Goal: Transaction & Acquisition: Purchase product/service

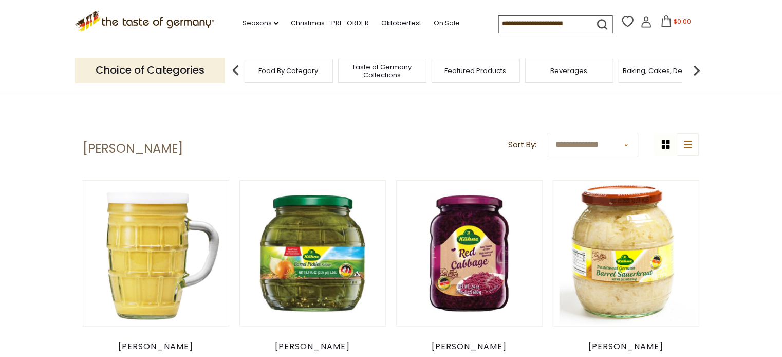
click at [674, 71] on span "Baking, Cakes, Desserts" at bounding box center [663, 71] width 80 height 8
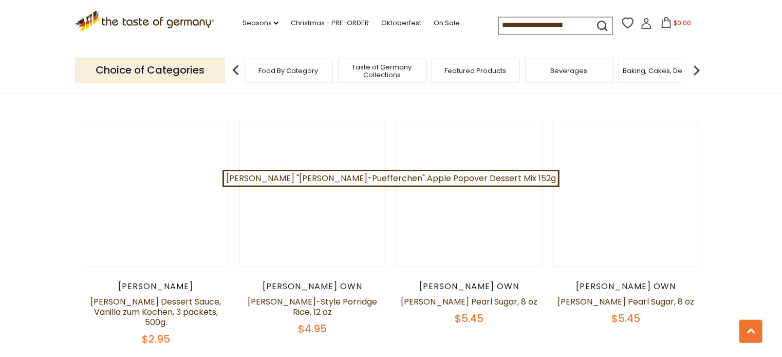
scroll to position [1776, 0]
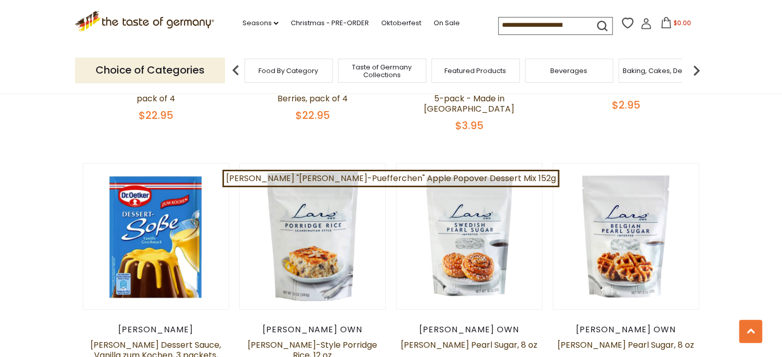
click at [541, 24] on input at bounding box center [542, 24] width 87 height 14
drag, startPoint x: 575, startPoint y: 22, endPoint x: 557, endPoint y: 24, distance: 18.1
click at [567, 24] on form at bounding box center [553, 24] width 108 height 14
drag, startPoint x: 455, startPoint y: 21, endPoint x: 538, endPoint y: 22, distance: 82.2
click at [538, 22] on input at bounding box center [542, 24] width 87 height 14
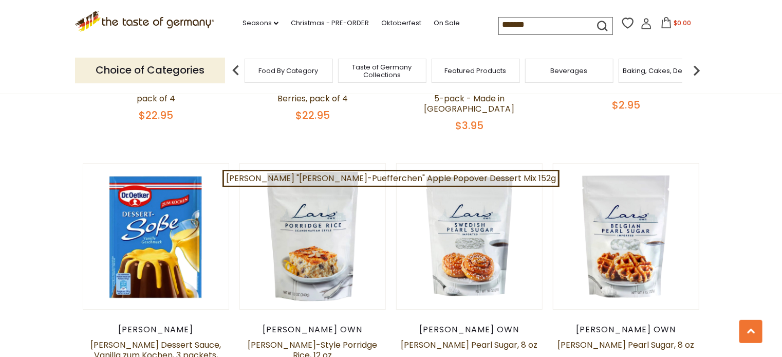
type input "********"
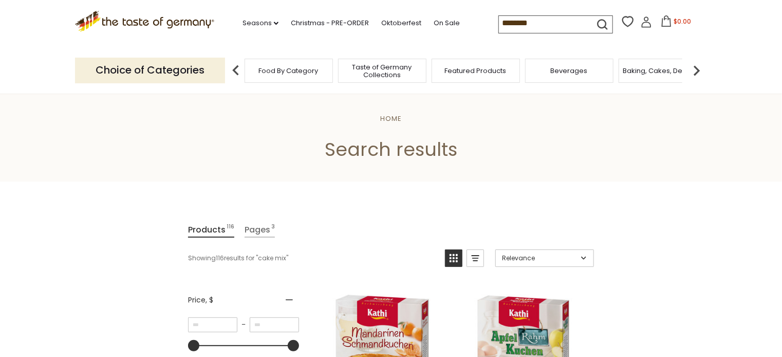
scroll to position [197, 0]
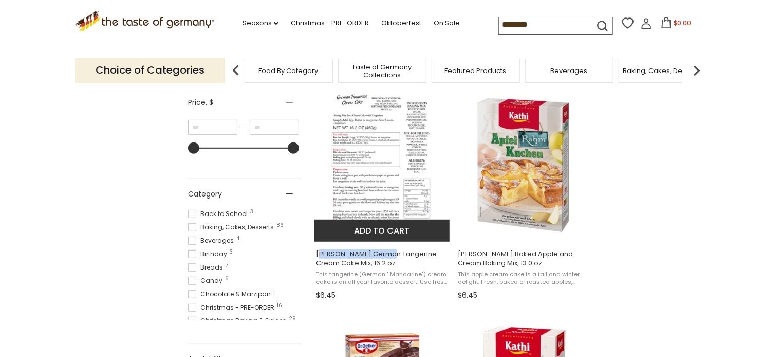
drag, startPoint x: 325, startPoint y: 237, endPoint x: 386, endPoint y: 238, distance: 61.7
click at [386, 249] on span "Kathi German Tangerine Cream Cake Mix, 16.2 oz" at bounding box center [382, 258] width 133 height 19
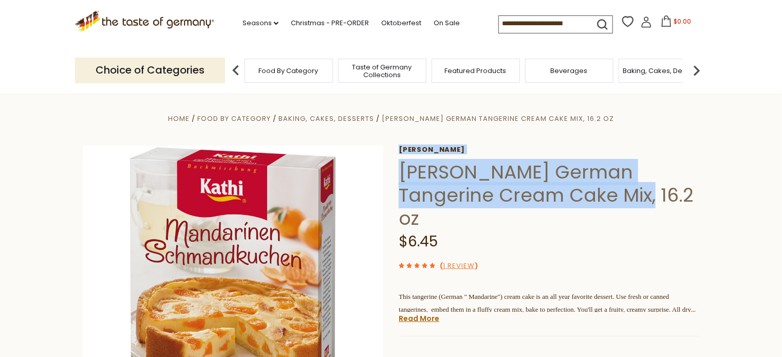
click at [644, 178] on div "Home Food By Category Baking, Cakes, Desserts Kathi German Tangerine Cream Cake…" at bounding box center [391, 338] width 632 height 453
click at [603, 123] on div "Home Food By Category Baking, Cakes, Desserts Kathi German Tangerine Cream Cake…" at bounding box center [391, 338] width 632 height 453
drag, startPoint x: 401, startPoint y: 161, endPoint x: 639, endPoint y: 169, distance: 238.6
click at [646, 174] on h1 "Kathi German Tangerine Cream Cake Mix, 16.2 oz" at bounding box center [549, 194] width 301 height 69
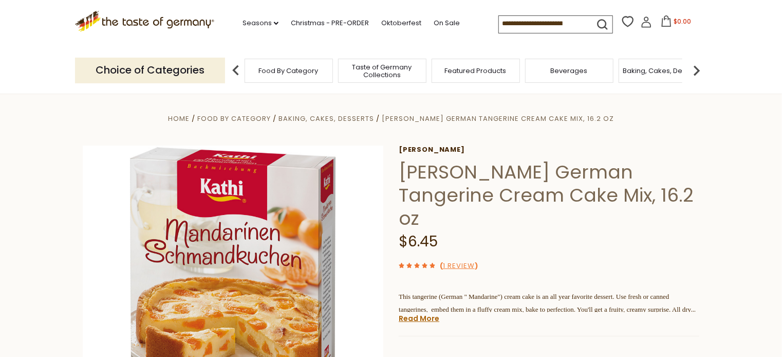
click at [400, 162] on h1 "Kathi German Tangerine Cream Cake Mix, 16.2 oz" at bounding box center [549, 194] width 301 height 69
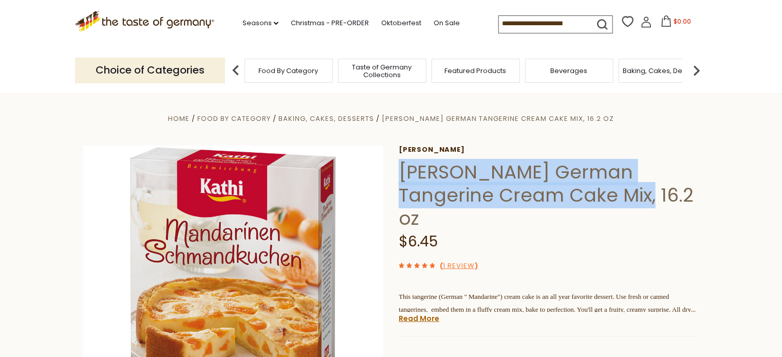
drag, startPoint x: 400, startPoint y: 162, endPoint x: 633, endPoint y: 174, distance: 233.1
click at [636, 180] on h1 "Kathi German Tangerine Cream Cake Mix, 16.2 oz" at bounding box center [549, 194] width 301 height 69
copy h1 "Kathi German Tangerine Cream Cake Mix, 16.2 oz"
